Goal: Find specific page/section: Find specific page/section

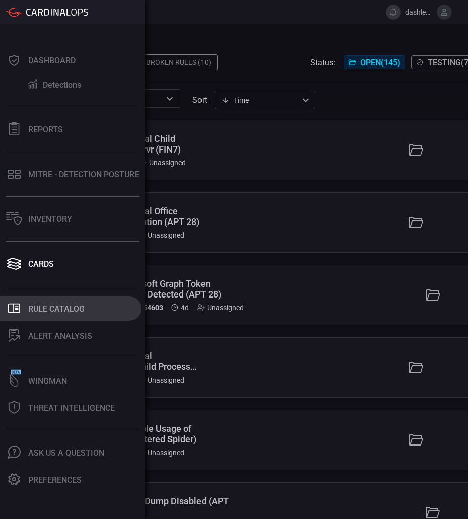
click at [23, 310] on button ".st0_rule_catalog_icon{fill: currentColor;} Rule Catalog" at bounding box center [70, 309] width 141 height 24
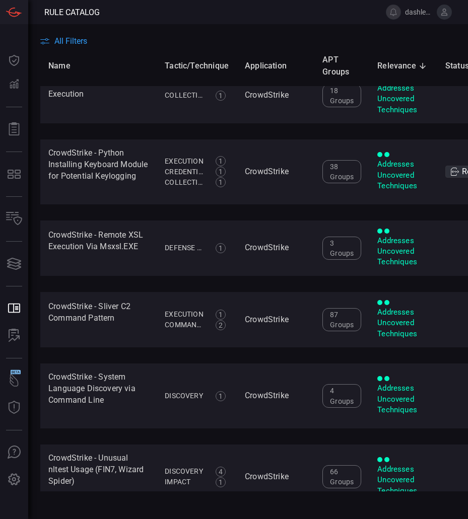
scroll to position [3561, 0]
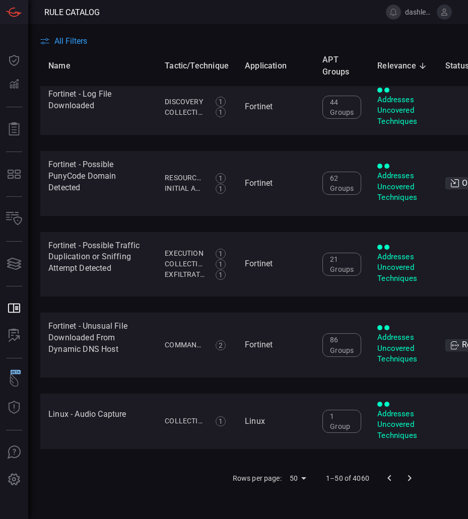
click at [408, 472] on icon "Go to next page" at bounding box center [409, 478] width 12 height 12
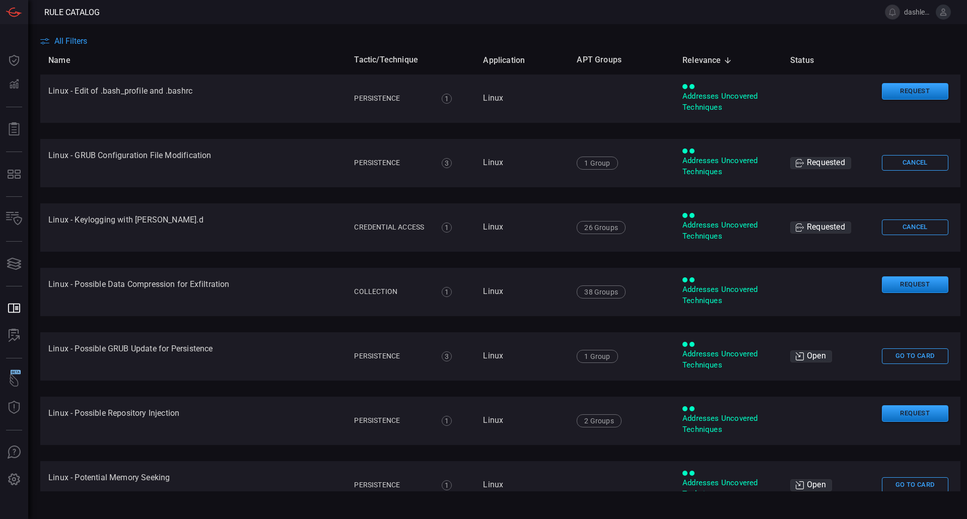
click at [944, 14] on icon at bounding box center [943, 12] width 9 height 9
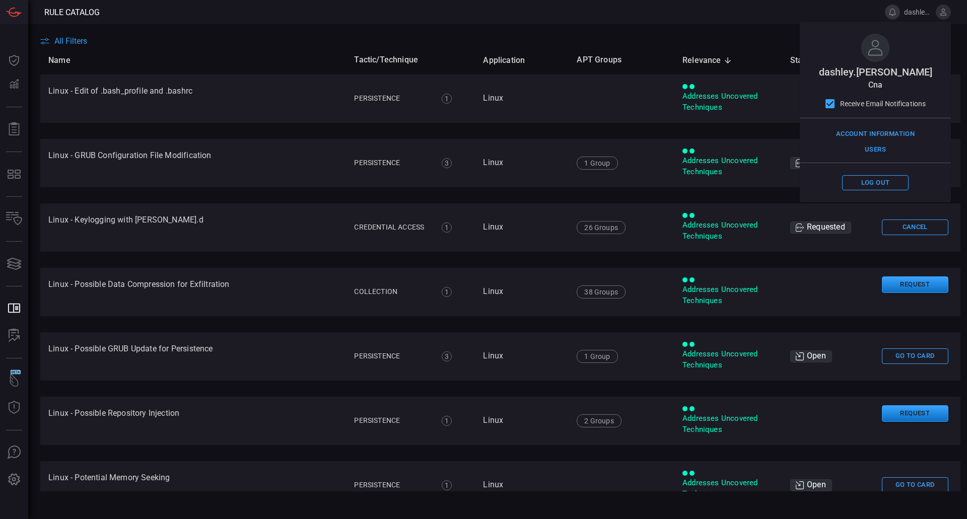
click at [894, 13] on button at bounding box center [892, 12] width 15 height 15
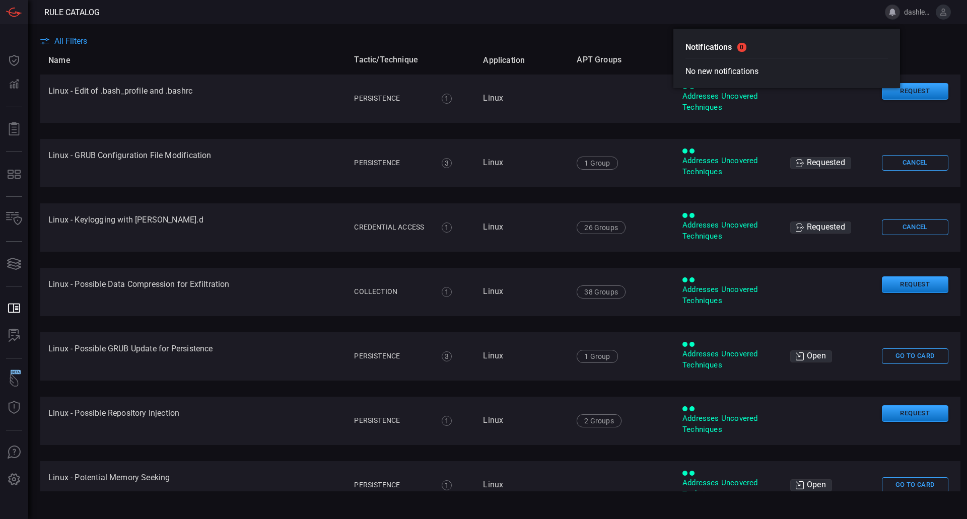
click at [912, 13] on span "dashley.castellano" at bounding box center [918, 12] width 28 height 8
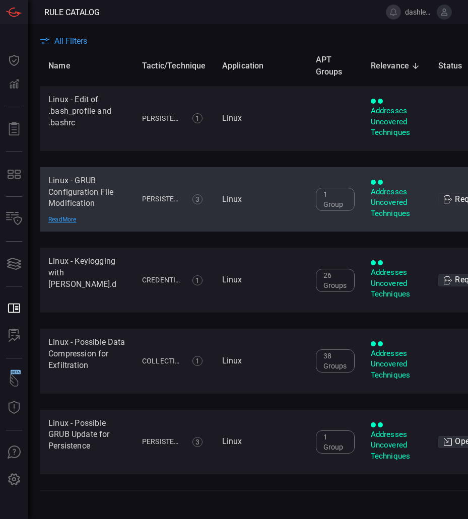
click at [176, 172] on td "Persistence 3 Persistence Create or Modify System Process Hijack Execution Flow…" at bounding box center [174, 199] width 80 height 65
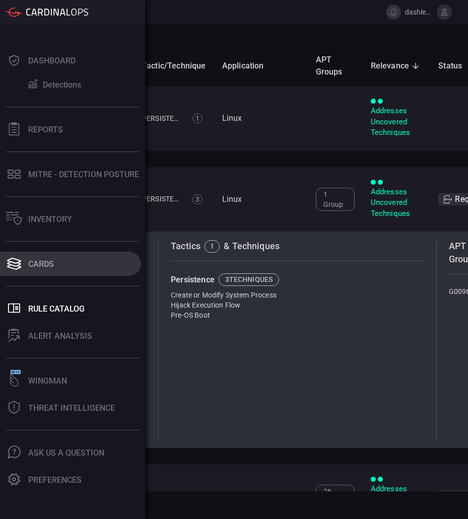
click at [49, 259] on div "Cards" at bounding box center [41, 264] width 26 height 10
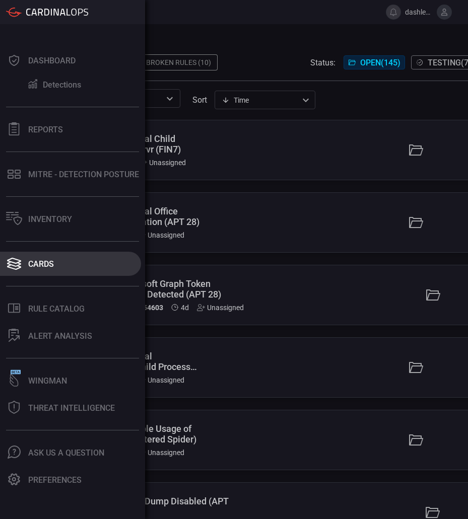
click at [36, 256] on button "Cards" at bounding box center [70, 264] width 141 height 24
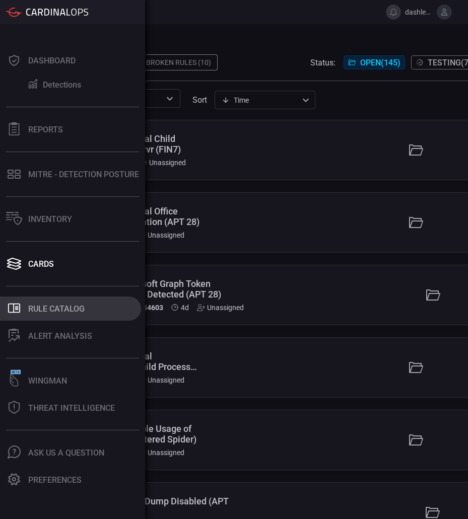
click at [59, 303] on button ".st0_rule_catalog_icon{fill: currentColor;} Rule Catalog" at bounding box center [70, 309] width 141 height 24
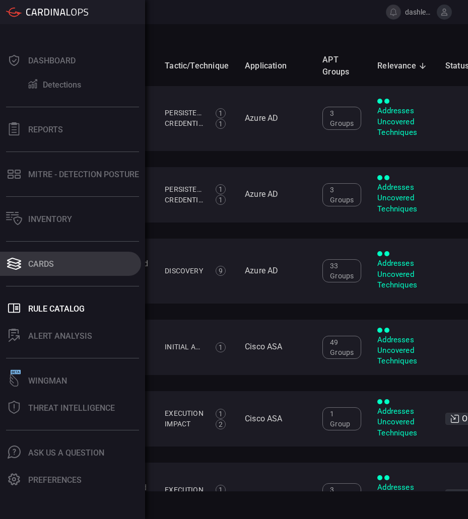
click at [19, 258] on icon at bounding box center [14, 264] width 16 height 14
